Goal: Task Accomplishment & Management: Manage account settings

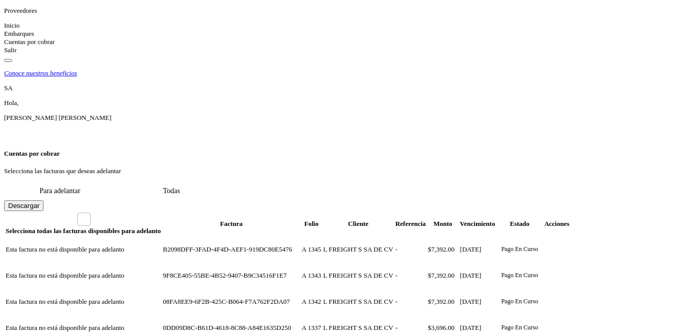
click at [82, 38] on div "Embarques" at bounding box center [347, 34] width 687 height 8
click at [19, 29] on link "Inicio" at bounding box center [11, 25] width 15 height 8
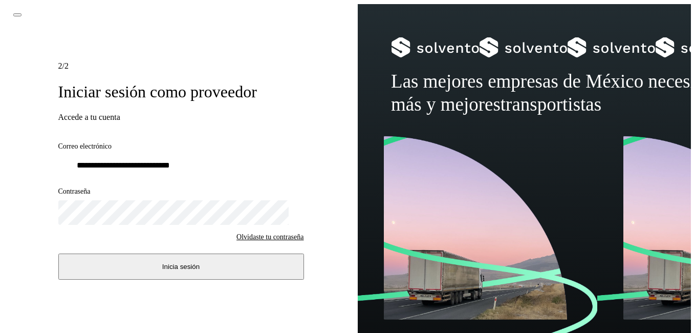
click at [122, 265] on button "Inicia sesión" at bounding box center [181, 266] width 246 height 26
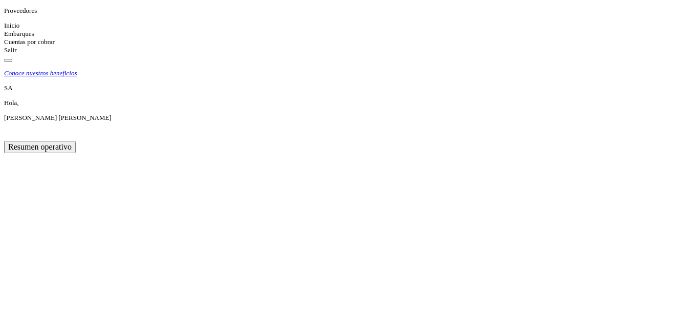
click at [53, 46] on link "Cuentas por cobrar" at bounding box center [29, 42] width 51 height 8
